Goal: Find specific page/section: Find specific page/section

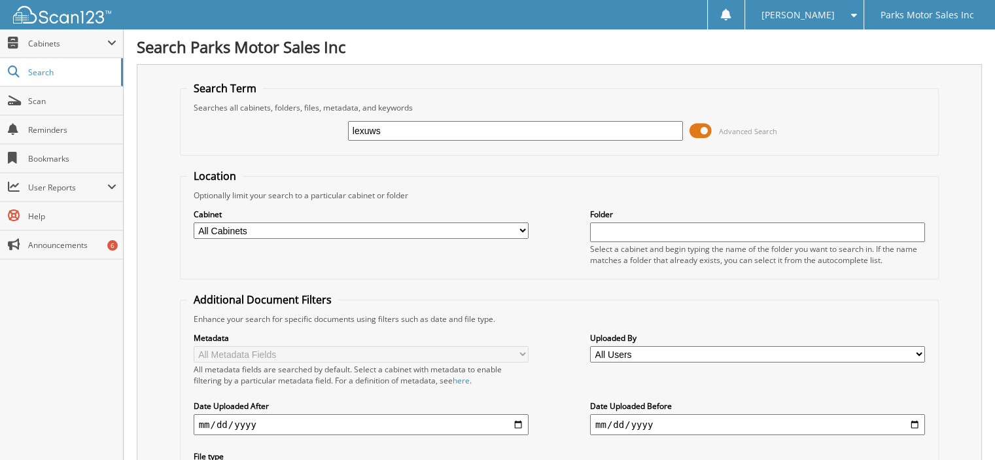
type input "lexuws"
drag, startPoint x: 397, startPoint y: 122, endPoint x: 283, endPoint y: 125, distance: 114.6
click at [283, 125] on div "lexuws Advanced Search" at bounding box center [559, 130] width 745 height 35
type input "lexus"
